Goal: Ask a question: Seek information or help from site administrators or community

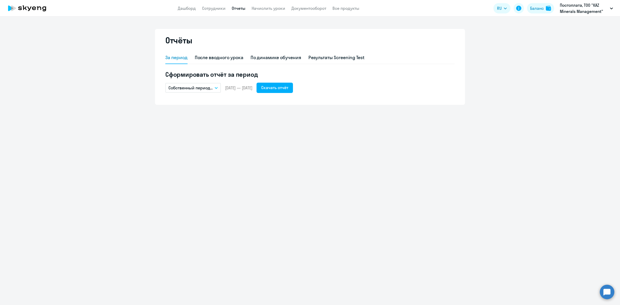
click at [608, 294] on circle at bounding box center [606, 291] width 14 height 14
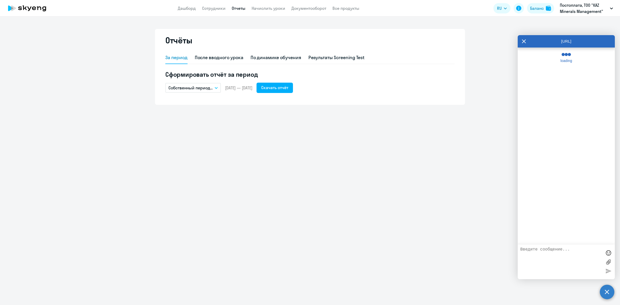
click at [569, 252] on textarea at bounding box center [561, 261] width 82 height 29
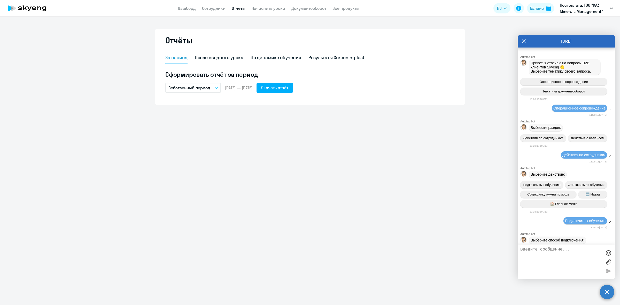
scroll to position [818, 0]
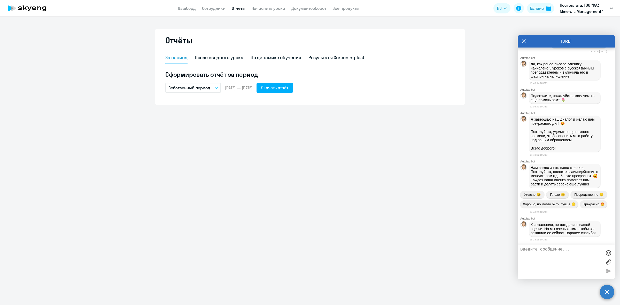
click at [569, 252] on textarea at bounding box center [561, 261] width 82 height 29
type textarea "Здравствуйте, как можно передать функции администратора?"
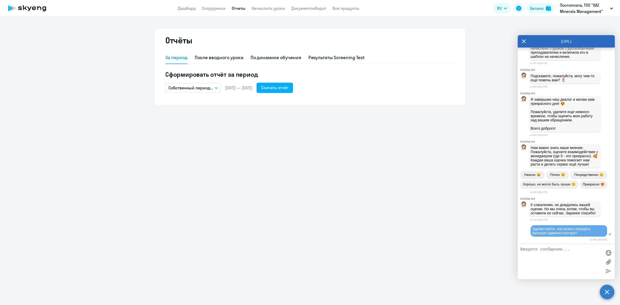
scroll to position [877, 0]
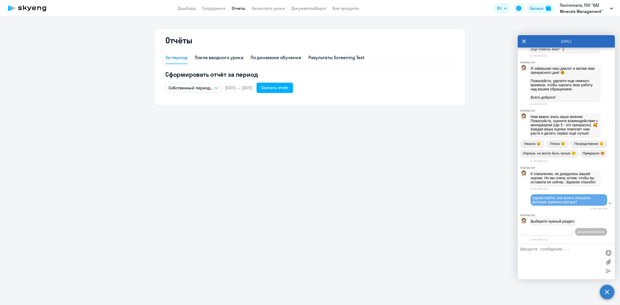
click at [570, 230] on span "Операционное сопровождение" at bounding box center [546, 232] width 49 height 4
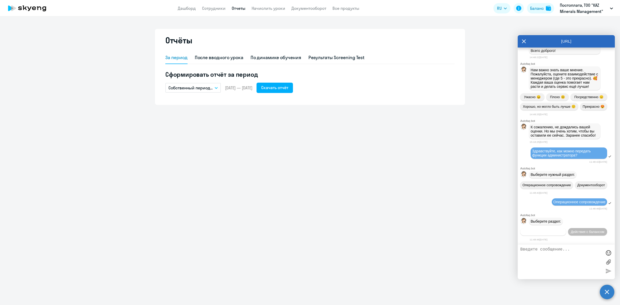
scroll to position [933, 0]
click at [552, 230] on span "Действия по сотрудникам" at bounding box center [543, 232] width 40 height 4
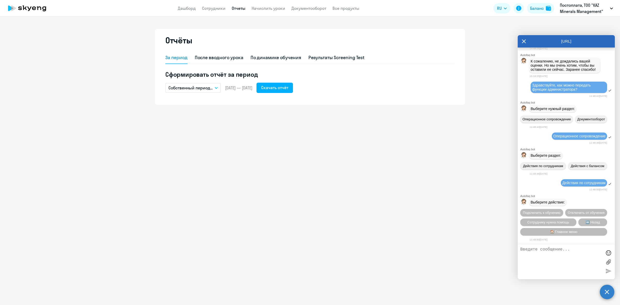
scroll to position [1010, 0]
click at [552, 231] on span "🏠 Главное меню" at bounding box center [563, 232] width 27 height 4
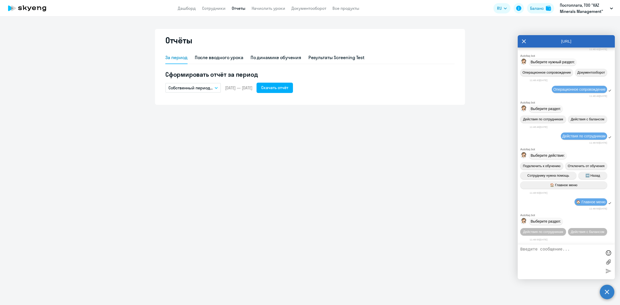
scroll to position [1066, 0]
click at [568, 232] on button "Действия с балансом" at bounding box center [587, 231] width 39 height 7
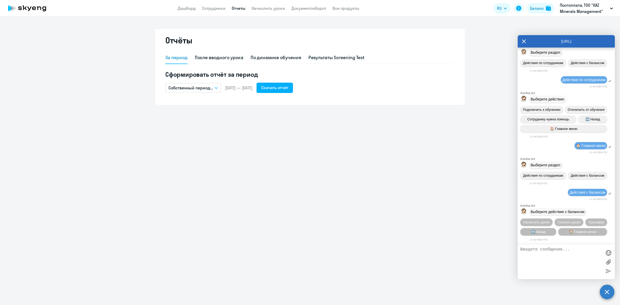
scroll to position [1123, 0]
click at [598, 219] on button "Трансфер" at bounding box center [596, 221] width 22 height 7
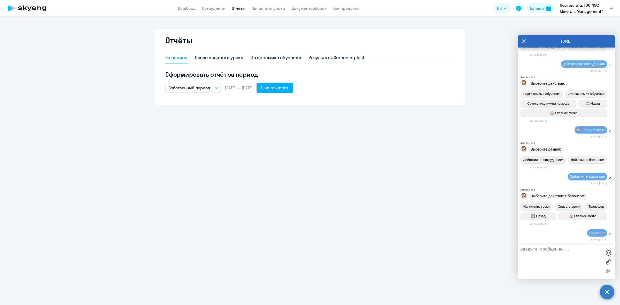
scroll to position [1306, 0]
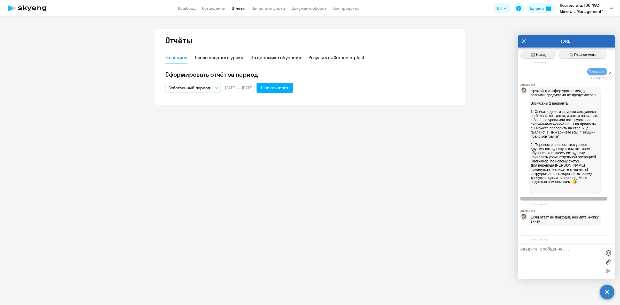
click at [543, 233] on span "Связаться с менеджером" at bounding box center [562, 232] width 39 height 4
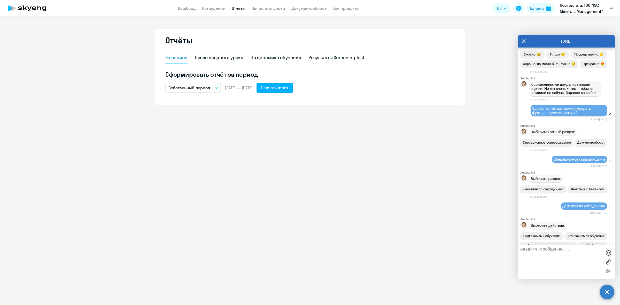
scroll to position [934, 0]
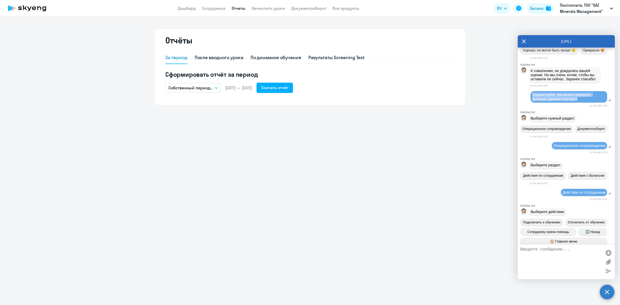
drag, startPoint x: 531, startPoint y: 132, endPoint x: 580, endPoint y: 136, distance: 48.8
click at [580, 102] on div "Здравствуйте, как можно передать функции администратора?" at bounding box center [568, 96] width 76 height 11
copy span "Здравствуйте, как можно передать функции администратора?"
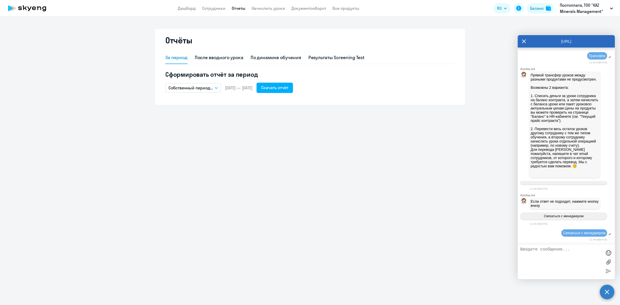
scroll to position [1321, 0]
click at [559, 254] on textarea at bounding box center [561, 261] width 82 height 29
paste textarea "Здравствуйте, как можно передать функции администратора?"
type textarea "Здравствуйте, как можно передать функции администратора?"
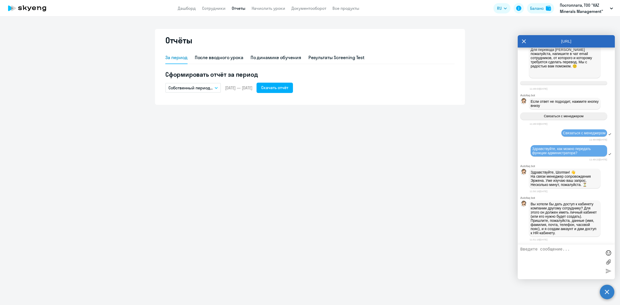
scroll to position [1424, 0]
